Goal: Task Accomplishment & Management: Use online tool/utility

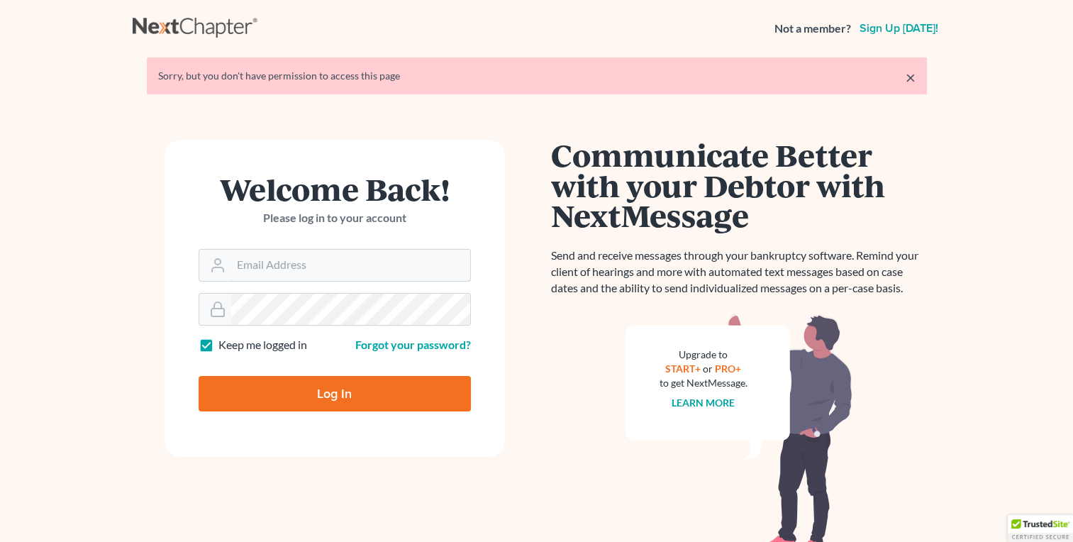
type input "klucid@karinalucidlaw.com"
click at [318, 389] on input "Log In" at bounding box center [335, 393] width 272 height 35
type input "Thinking..."
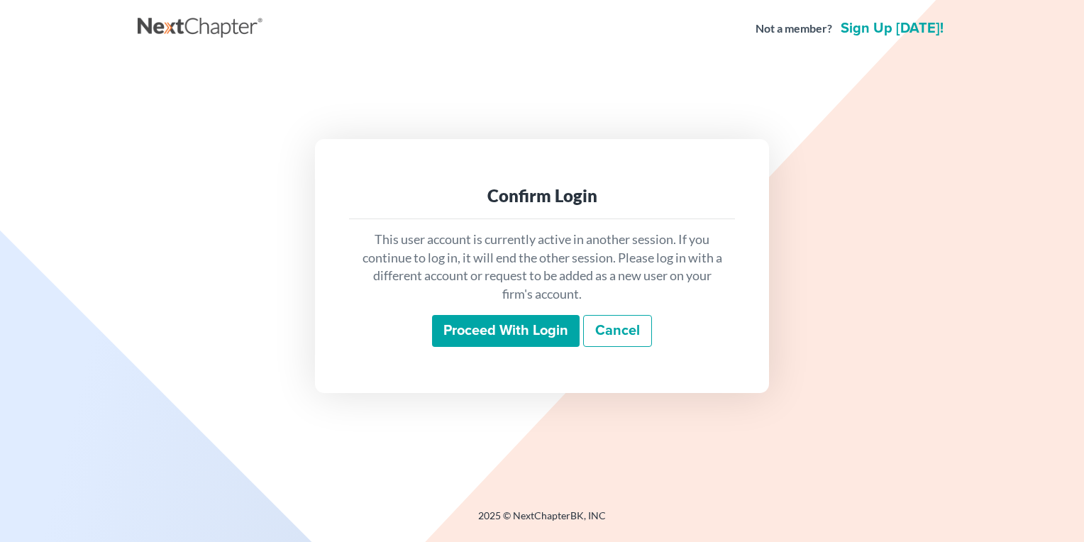
click at [502, 328] on input "Proceed with login" at bounding box center [506, 331] width 148 height 33
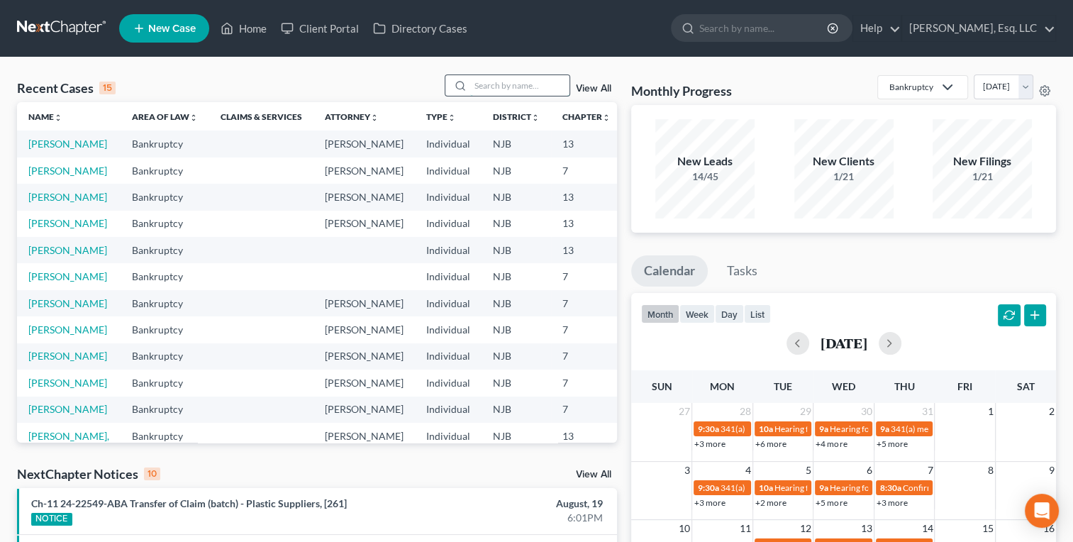
click at [475, 83] on input "search" at bounding box center [519, 85] width 99 height 21
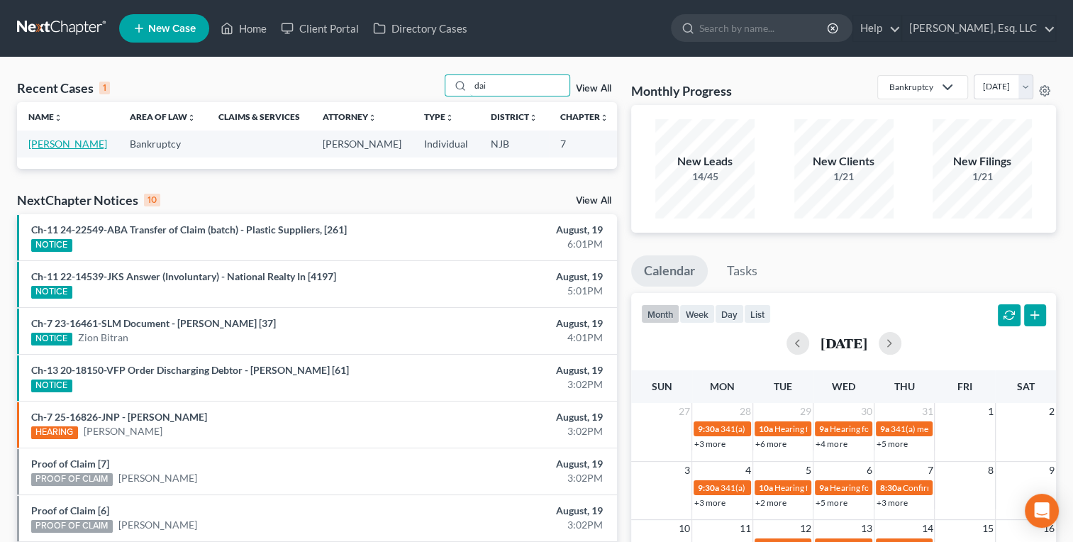
type input "dai"
click at [43, 142] on link "Arias, Dainee" at bounding box center [67, 144] width 79 height 12
select select "6"
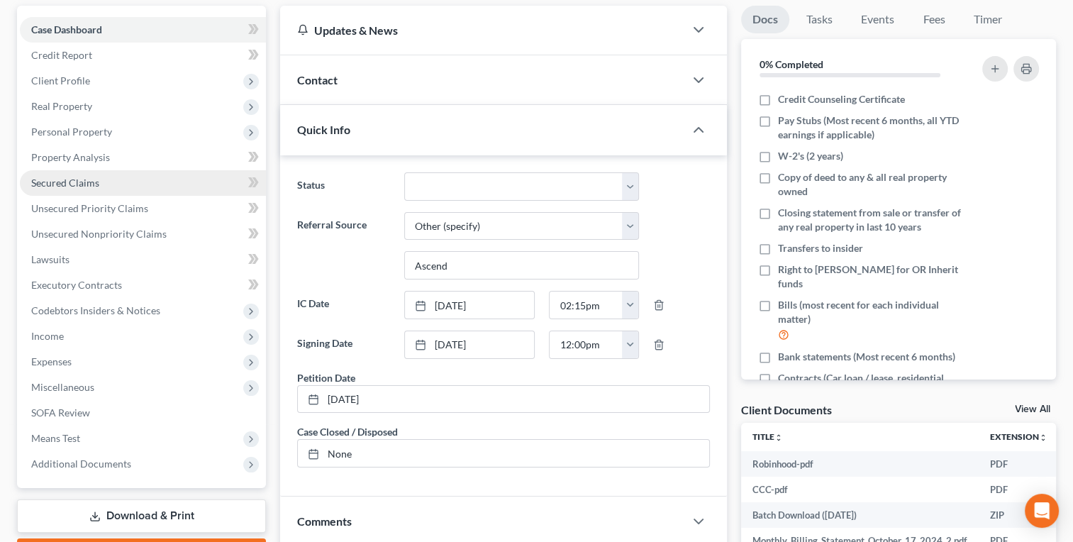
click at [40, 181] on span "Secured Claims" at bounding box center [65, 183] width 68 height 12
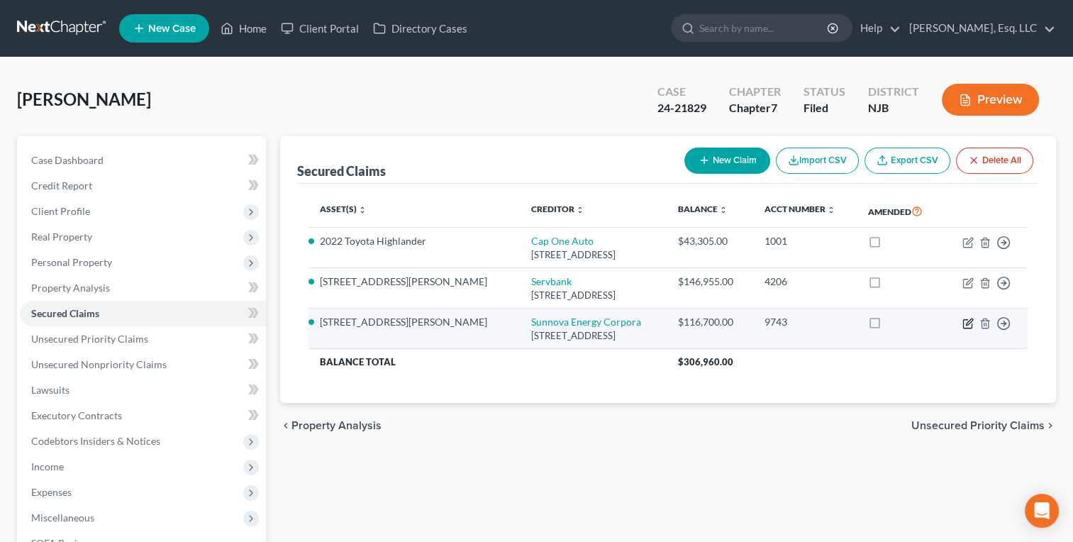
click at [964, 324] on icon "button" at bounding box center [967, 323] width 11 height 11
select select "45"
select select "0"
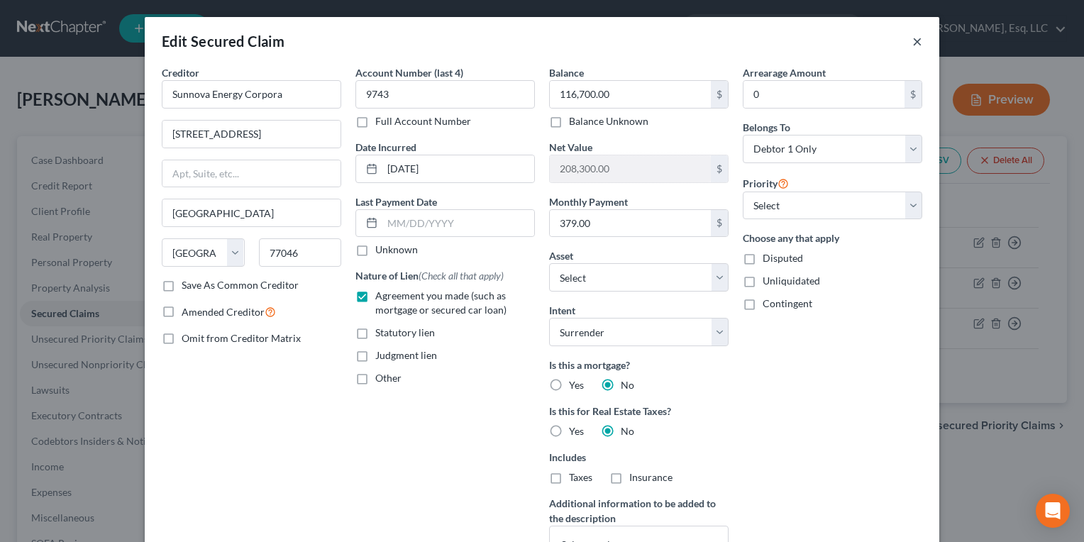
click at [915, 38] on button "×" at bounding box center [917, 41] width 10 height 17
